Goal: Task Accomplishment & Management: Complete application form

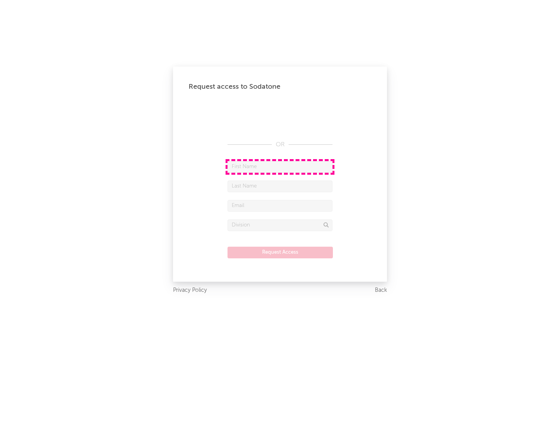
click at [280, 166] on input "text" at bounding box center [279, 167] width 105 height 12
type input "[PERSON_NAME]"
click at [280, 186] on input "text" at bounding box center [279, 186] width 105 height 12
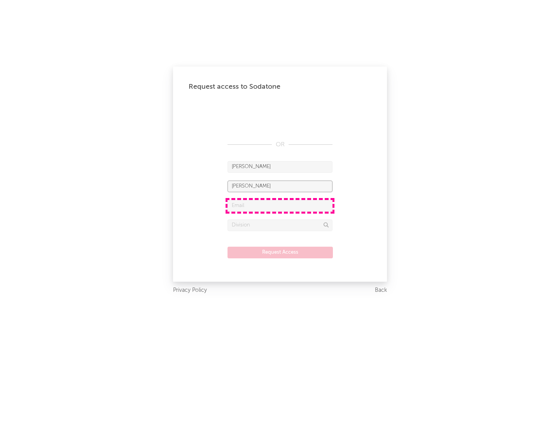
type input "[PERSON_NAME]"
click at [280, 205] on input "text" at bounding box center [279, 206] width 105 height 12
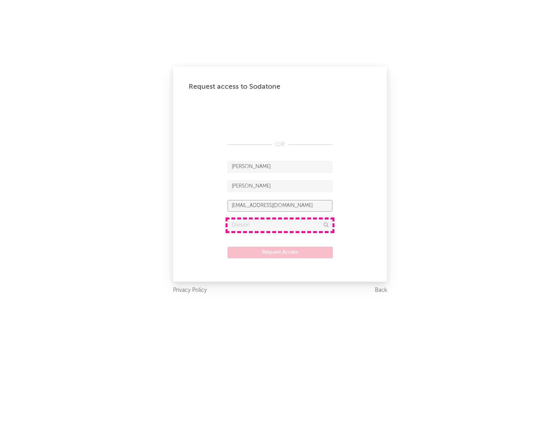
type input "[EMAIL_ADDRESS][DOMAIN_NAME]"
click at [280, 225] on input "text" at bounding box center [279, 225] width 105 height 12
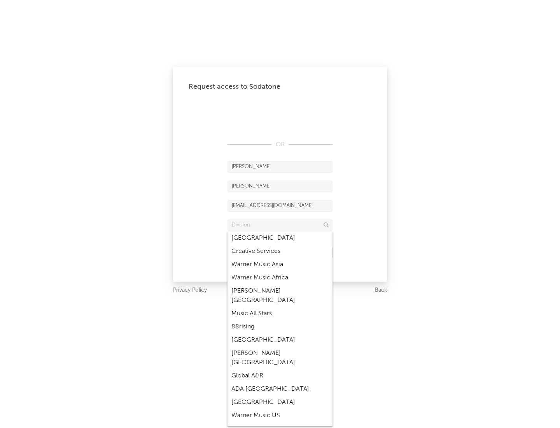
click at [280, 307] on div "Music All Stars" at bounding box center [279, 313] width 105 height 13
type input "Music All Stars"
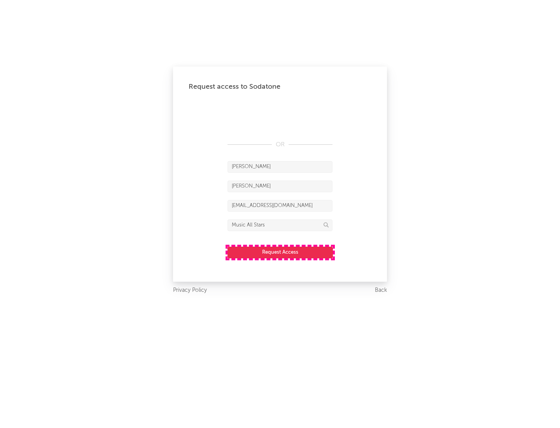
click at [280, 252] on button "Request Access" at bounding box center [279, 252] width 105 height 12
